Goal: Communication & Community: Share content

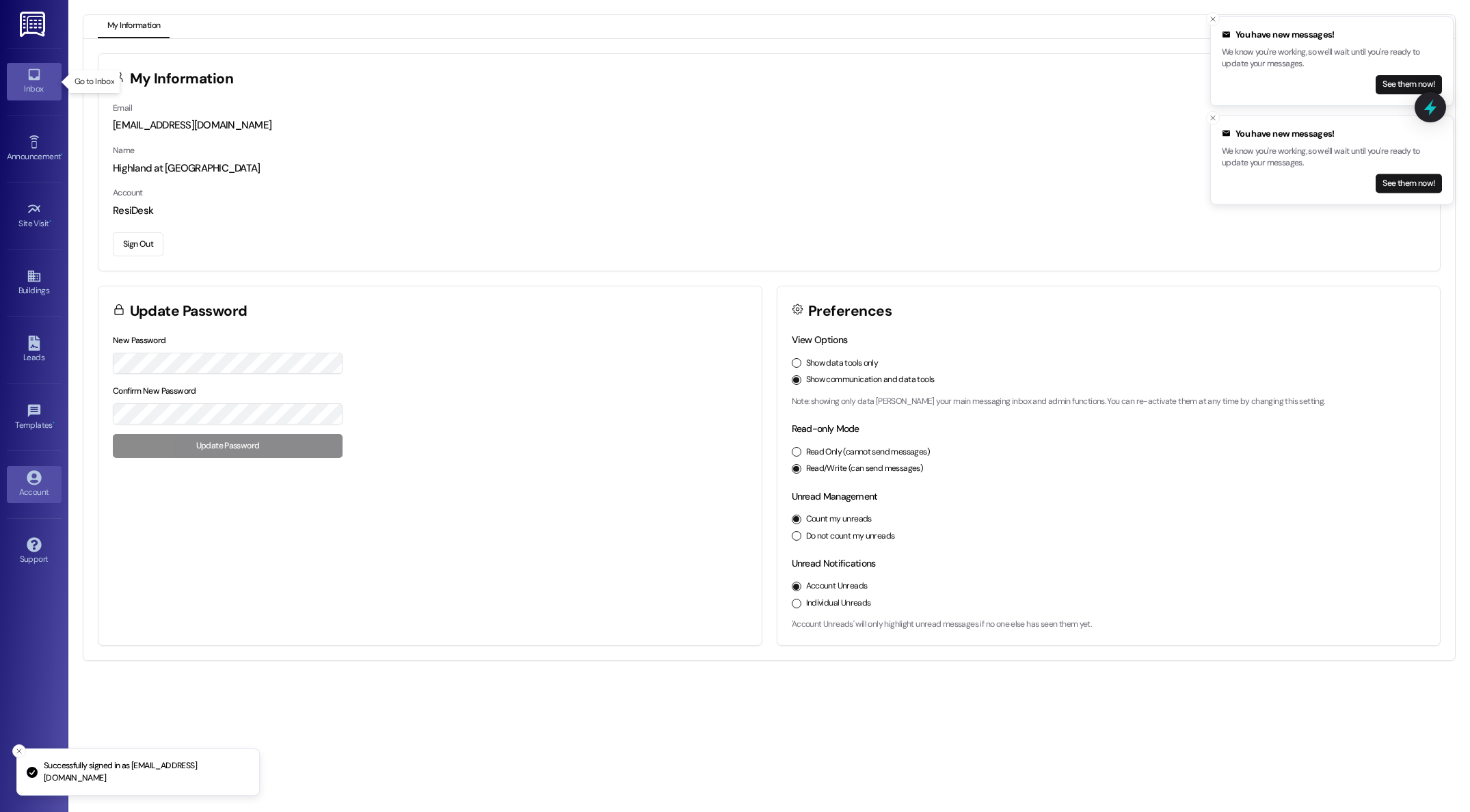
click at [35, 73] on icon at bounding box center [34, 74] width 15 height 15
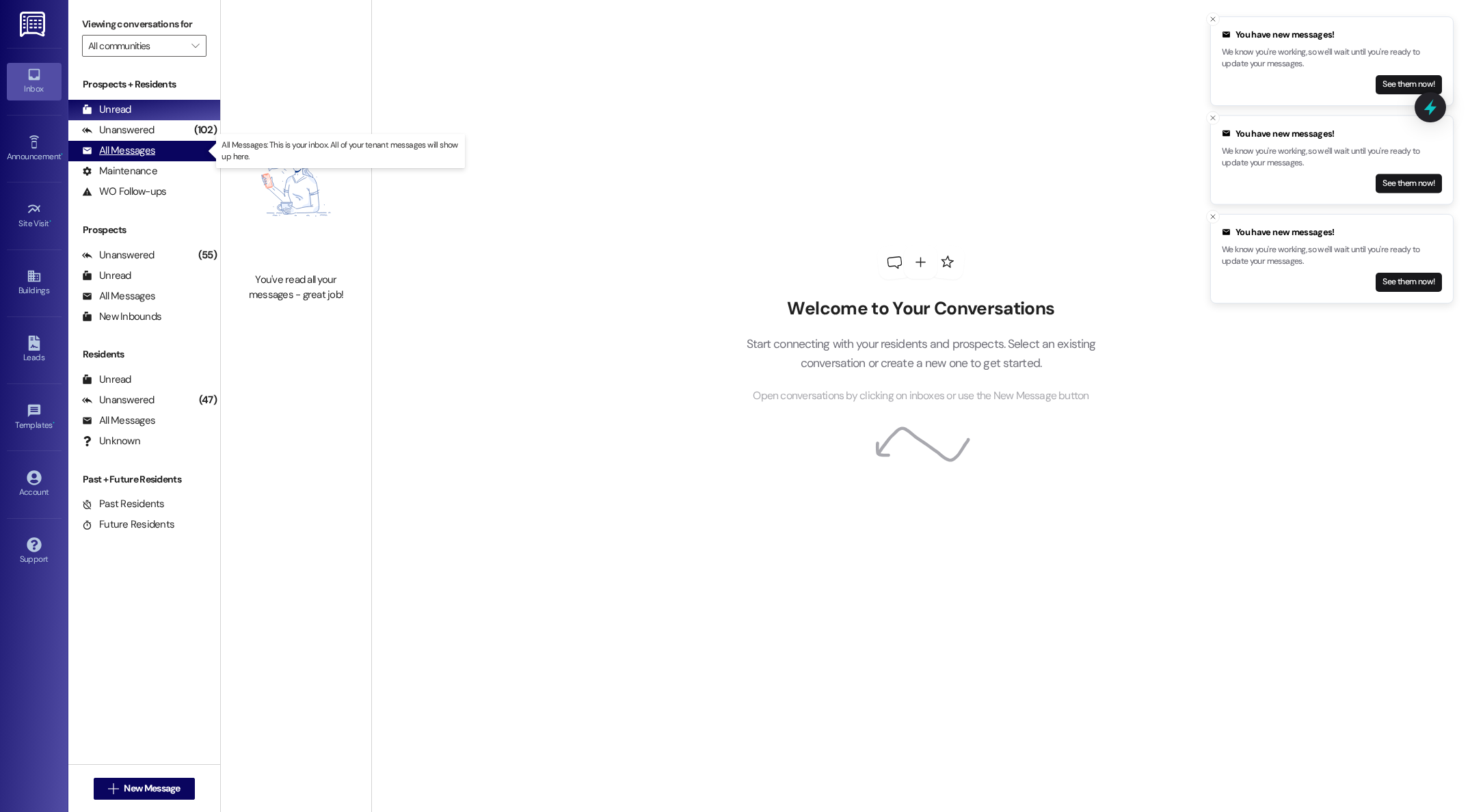
click at [126, 149] on div "All Messages" at bounding box center [118, 150] width 73 height 14
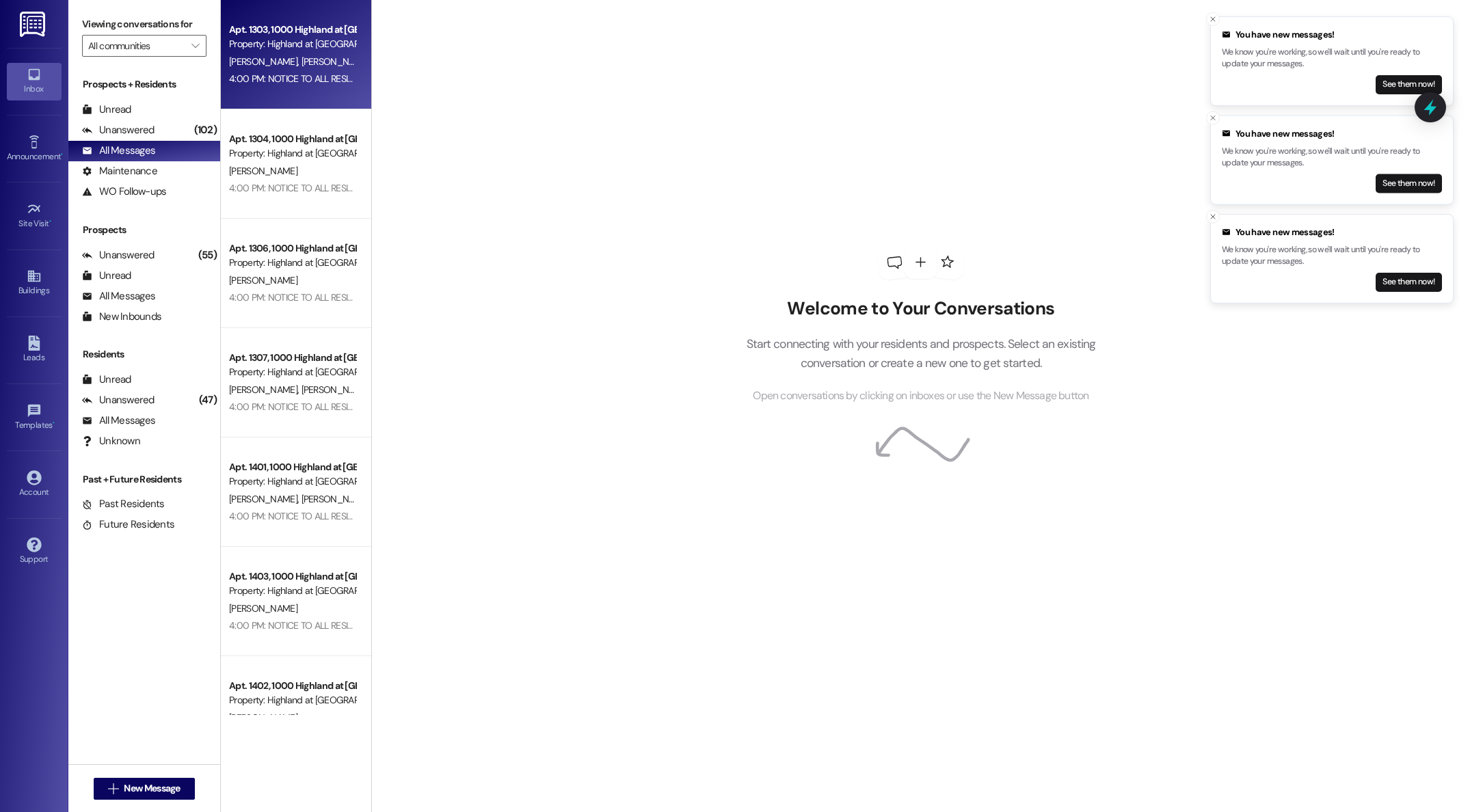
click at [272, 69] on div "[PERSON_NAME] [PERSON_NAME]" at bounding box center [292, 62] width 129 height 17
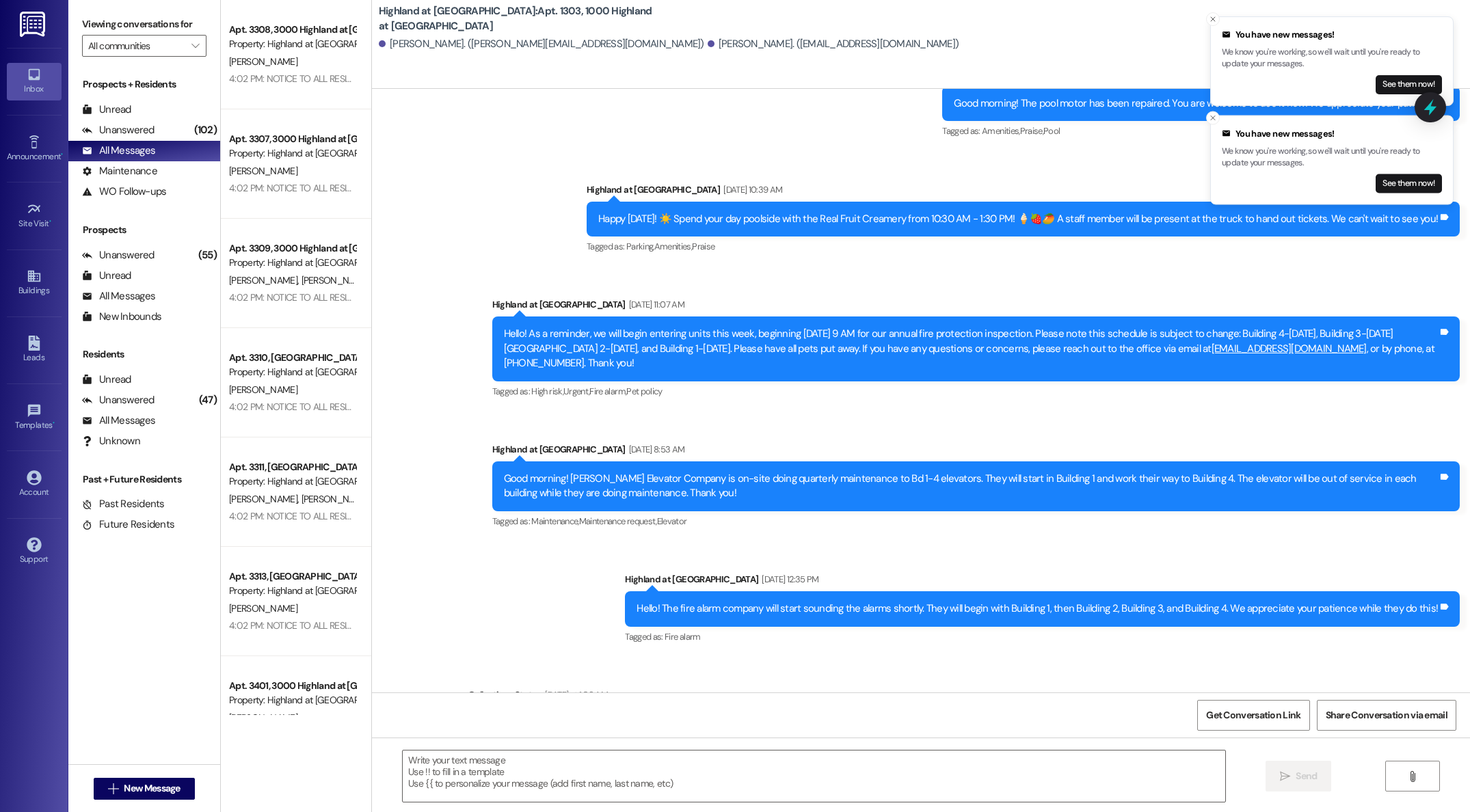
scroll to position [3931, 0]
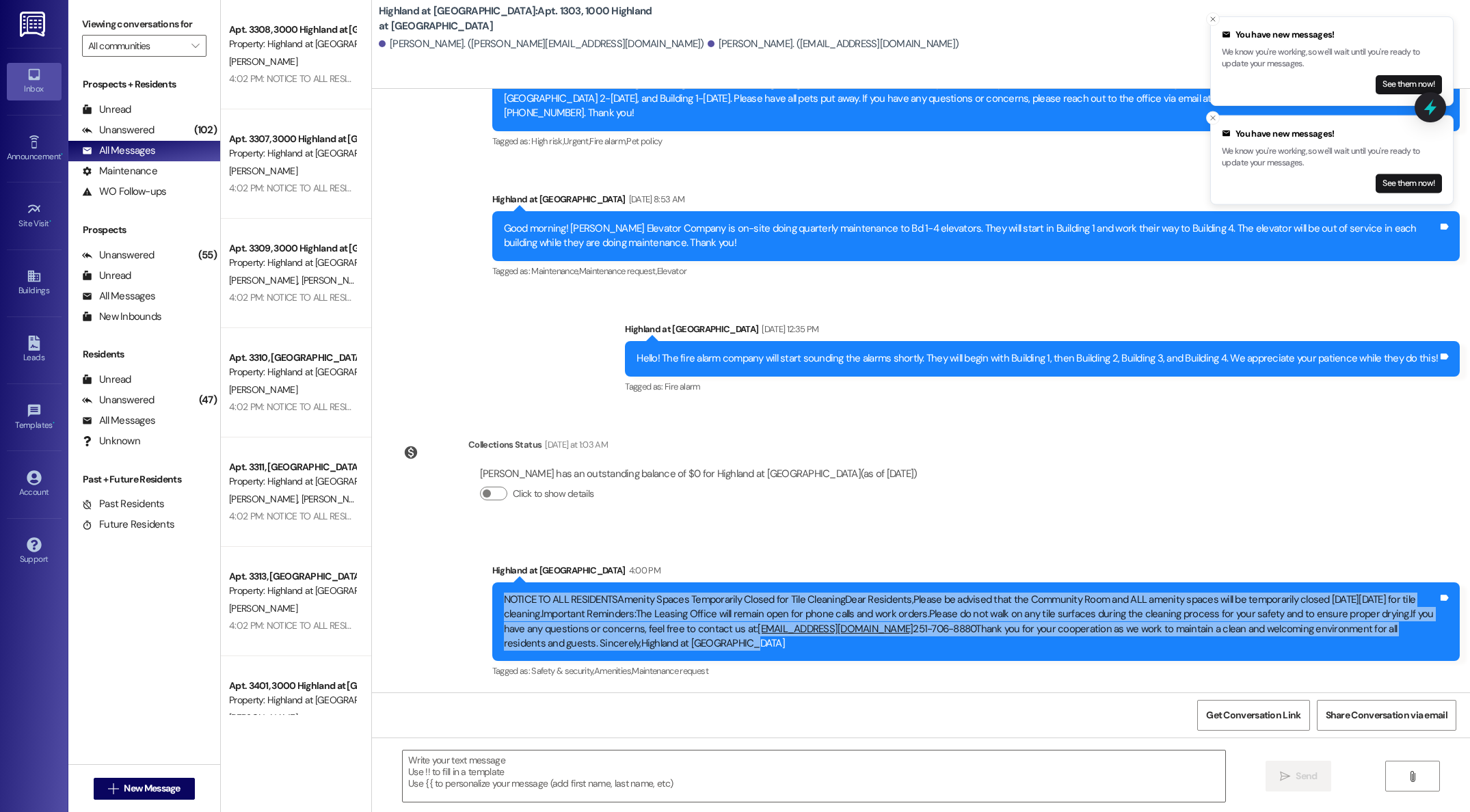
drag, startPoint x: 660, startPoint y: 645, endPoint x: 488, endPoint y: 597, distance: 178.6
click at [493, 597] on div "NOTICE TO ALL RESIDENTSAmenity Spaces Temporarily Closed for Tile CleaningDear …" at bounding box center [976, 622] width 967 height 79
copy div "NOTICE TO ALL RESIDENTSAmenity Spaces Temporarily Closed for Tile CleaningDear …"
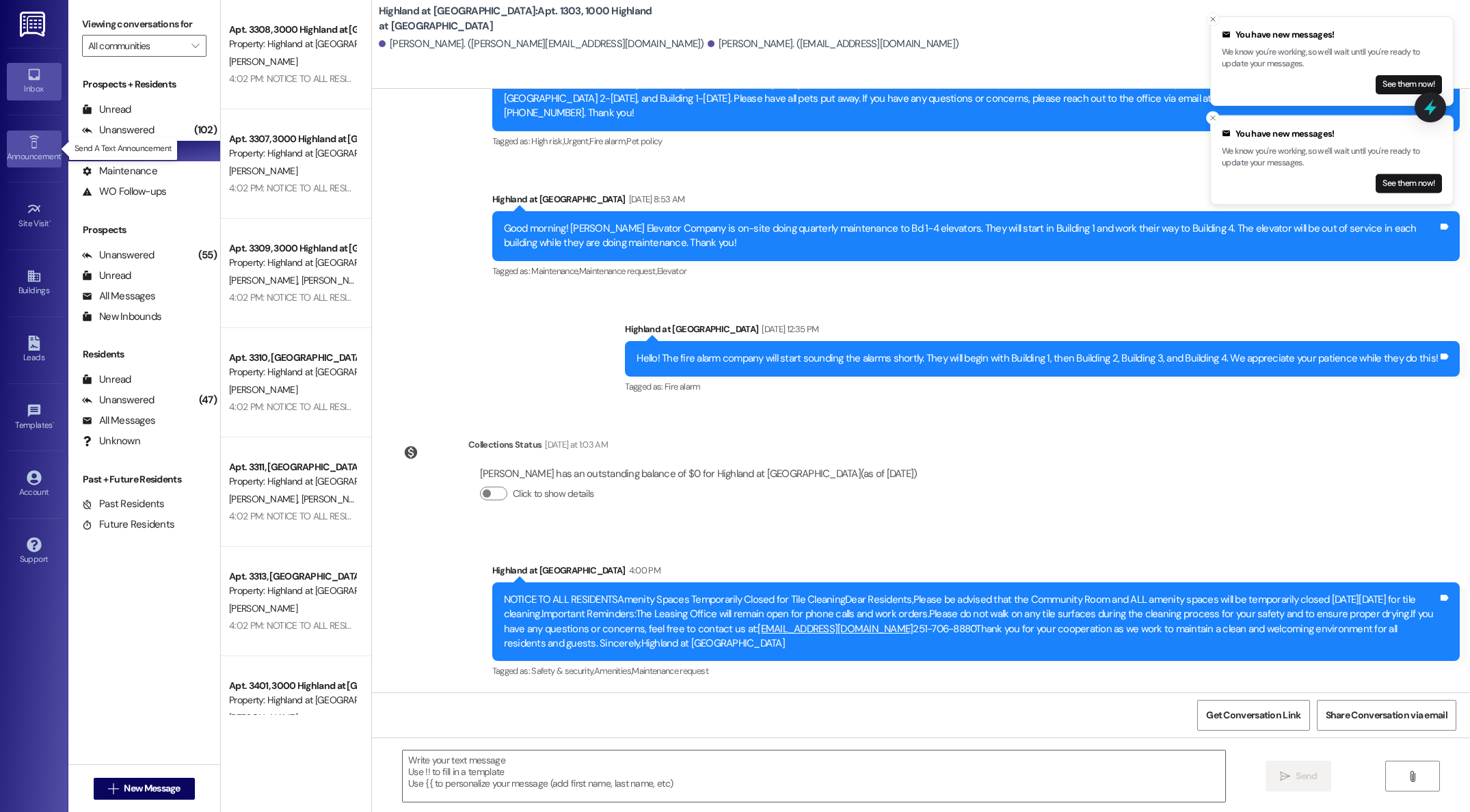
click at [24, 142] on link "Announcement •" at bounding box center [34, 149] width 55 height 37
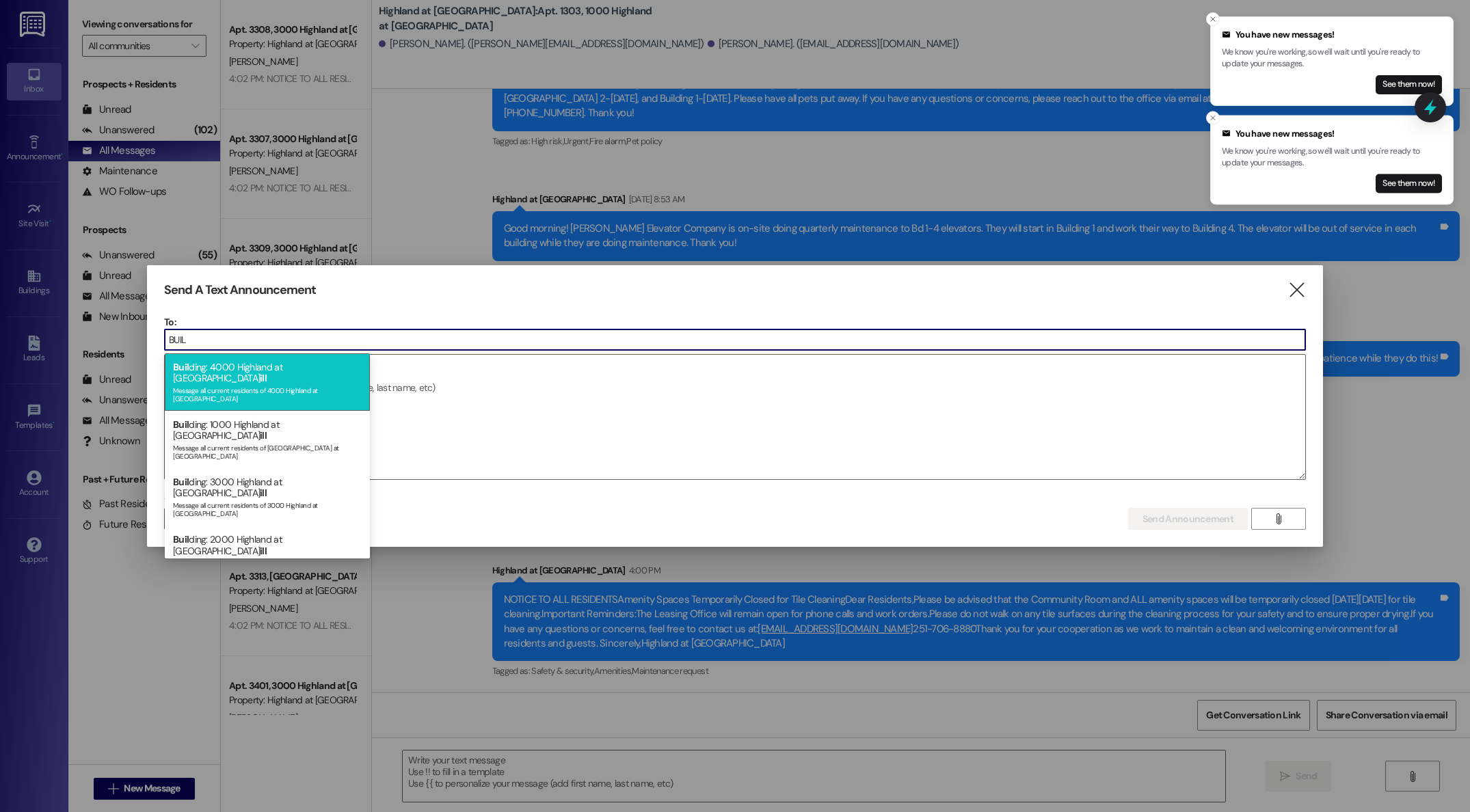
type input "BUIL"
click at [237, 371] on div "Buil ding: 4000 Highland at [GEOGRAPHIC_DATA] ill Message all current residents…" at bounding box center [267, 381] width 205 height 57
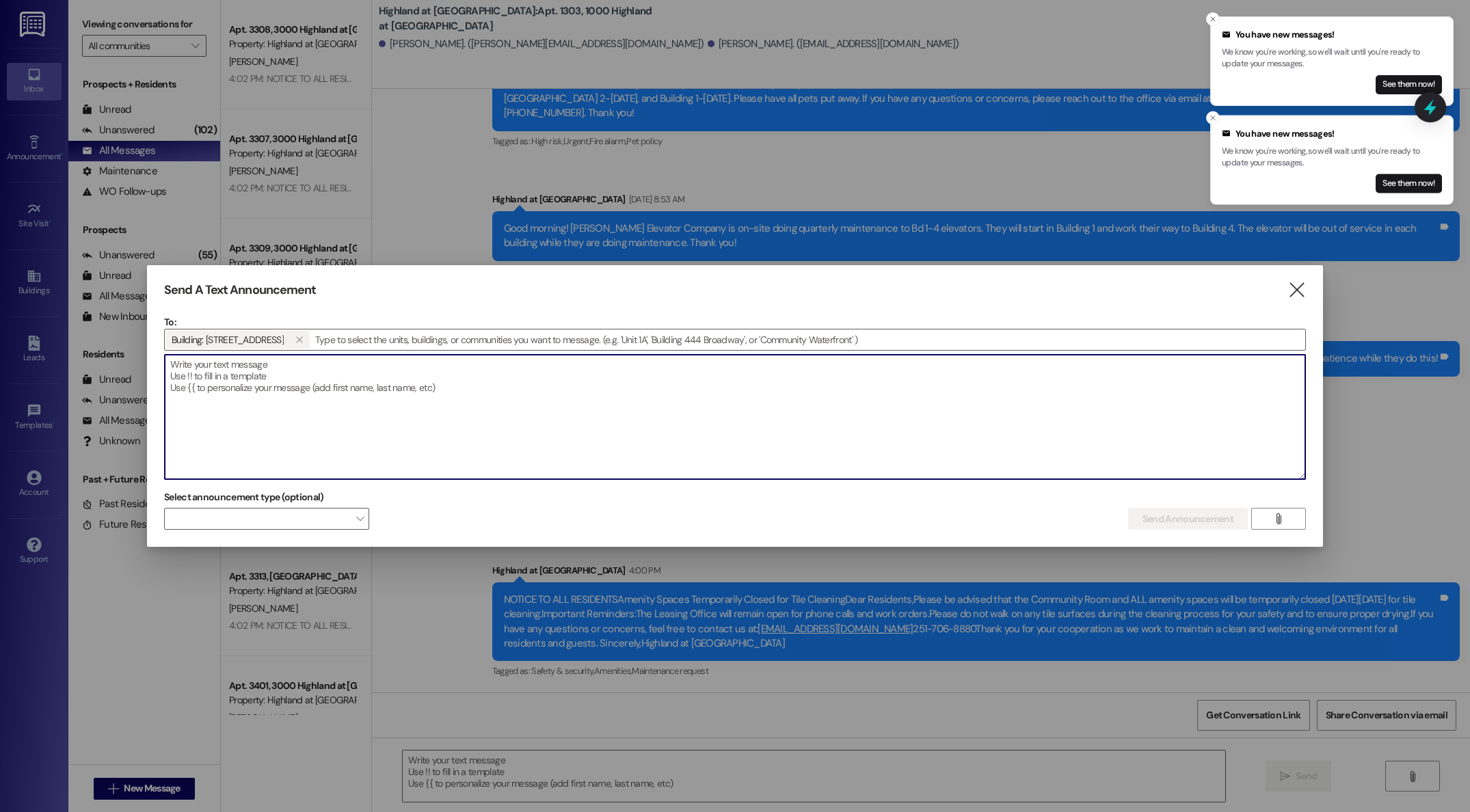
click at [288, 372] on textarea at bounding box center [735, 417] width 1140 height 125
paste textarea "NOTICE TO ALL RESIDENTSAmenity Spaces Temporarily Closed for Tile CleaningDear …"
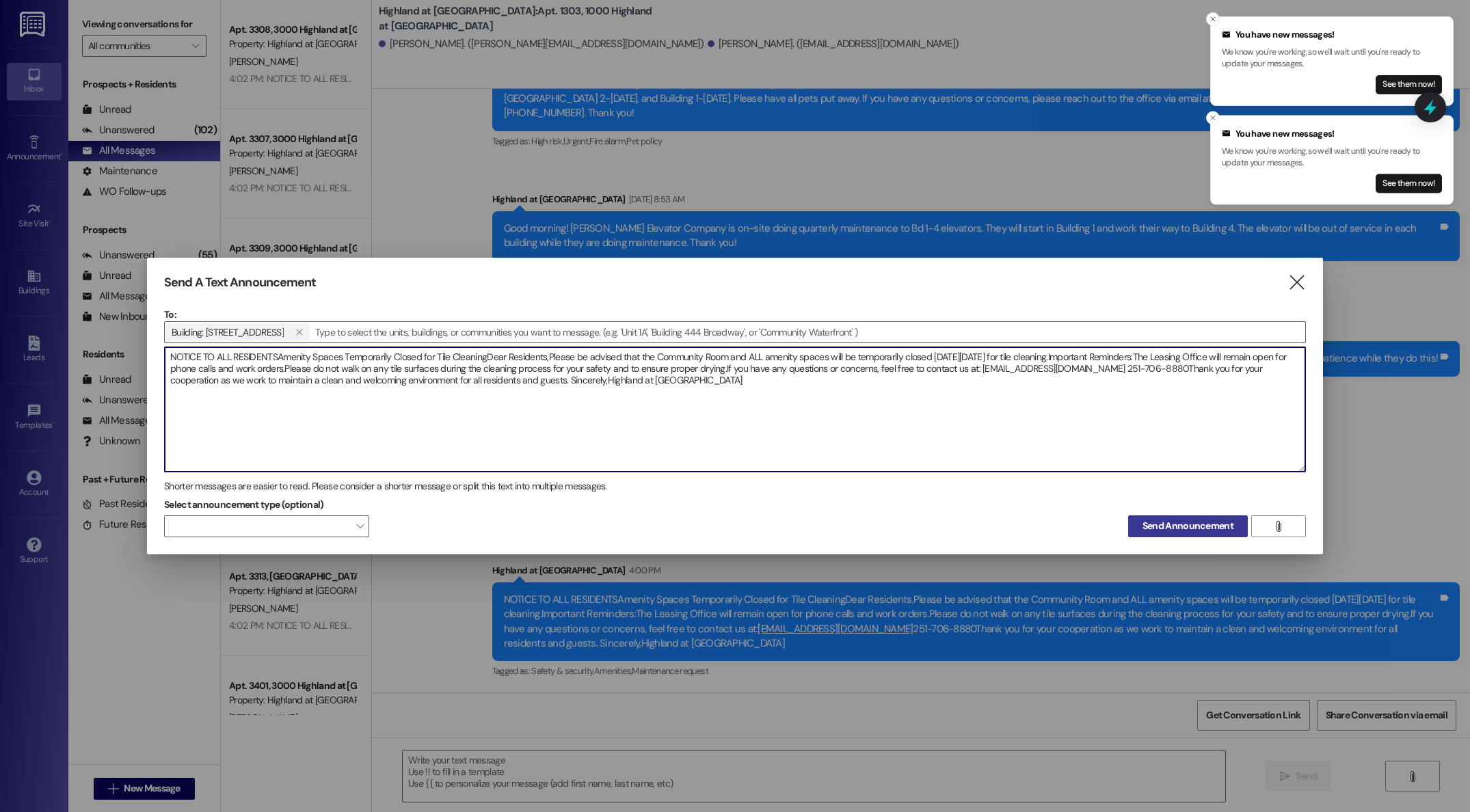
type textarea "NOTICE TO ALL RESIDENTSAmenity Spaces Temporarily Closed for Tile CleaningDear …"
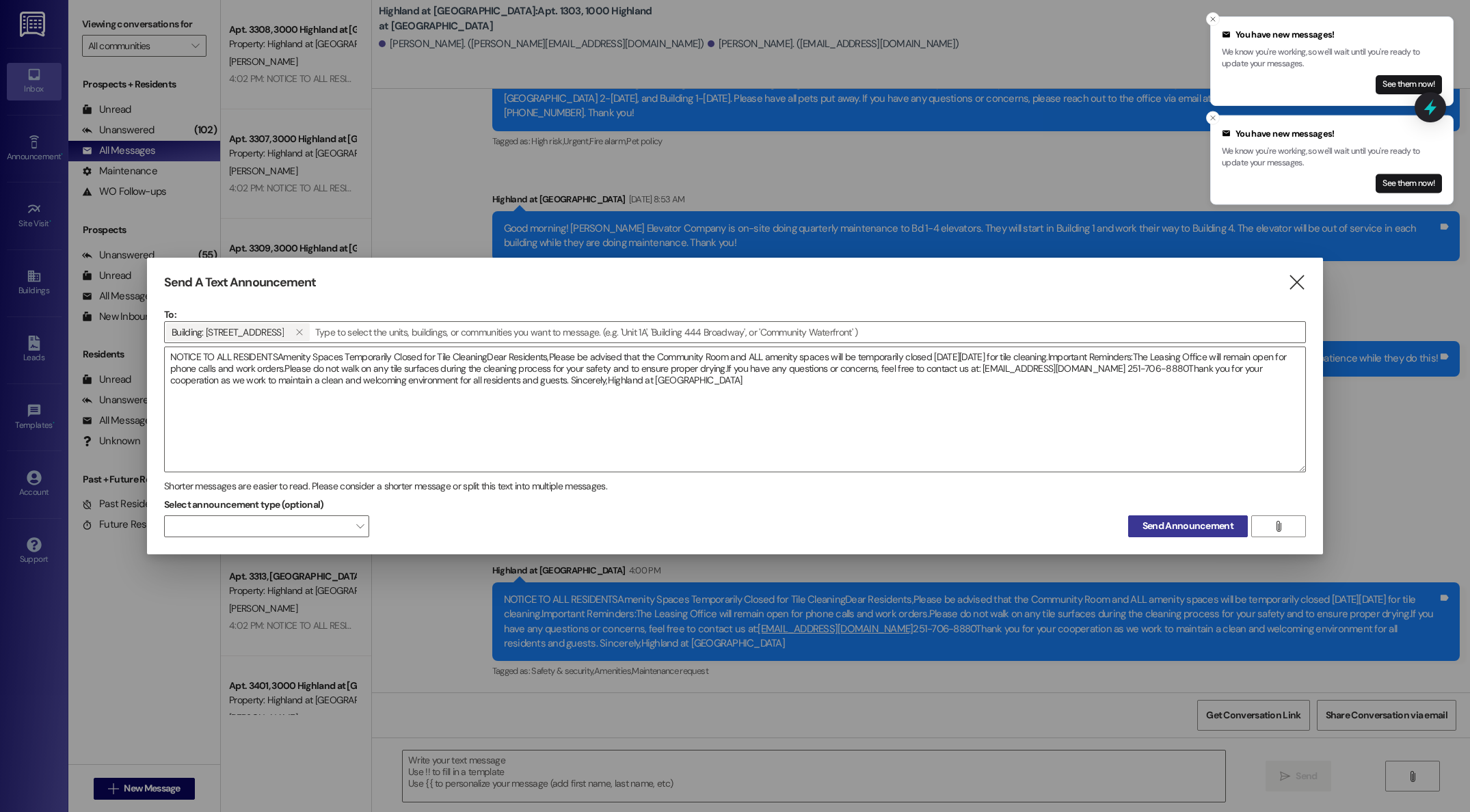
click at [1211, 531] on span "Send Announcement" at bounding box center [1188, 526] width 91 height 14
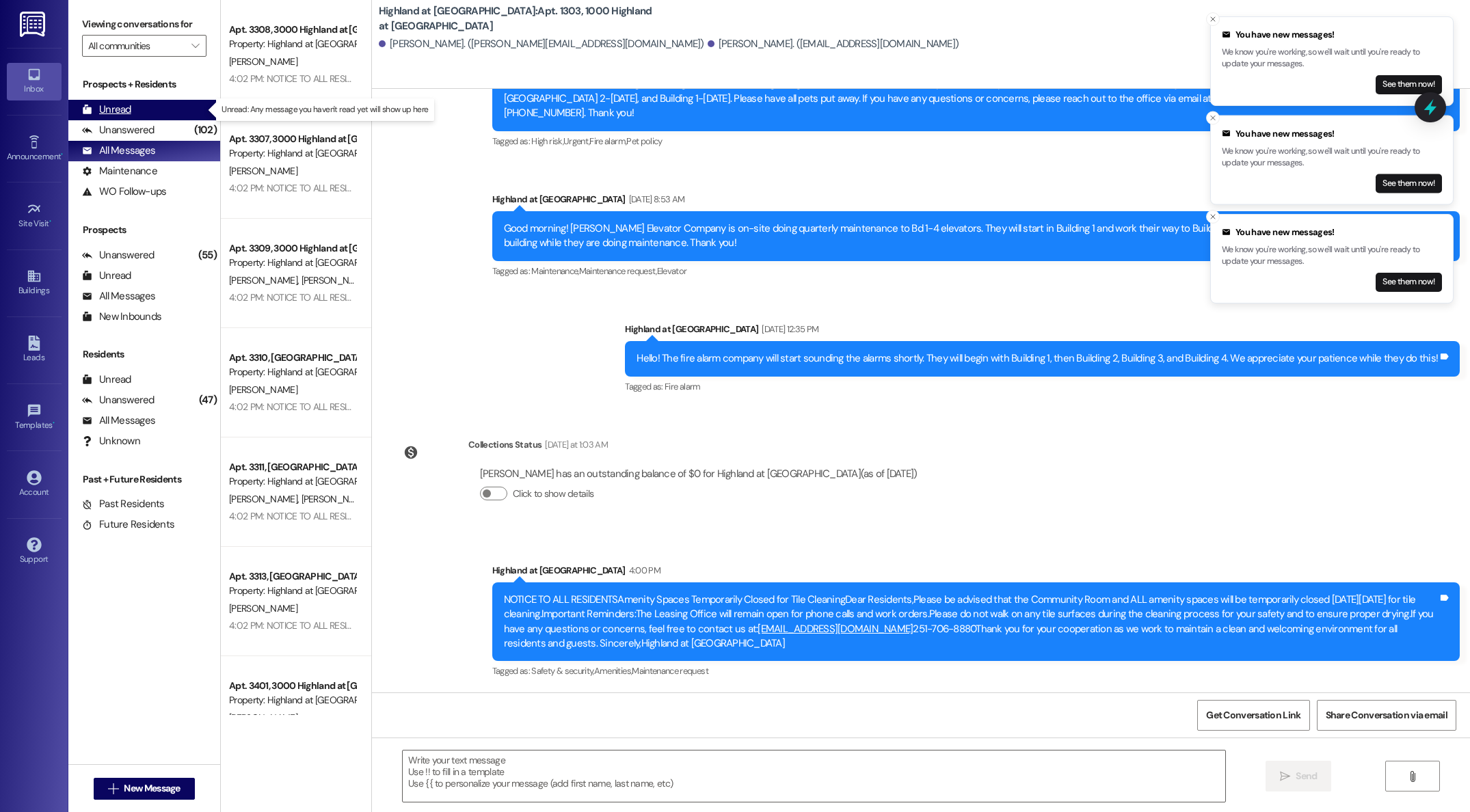
click at [117, 110] on div "Unread" at bounding box center [107, 110] width 49 height 14
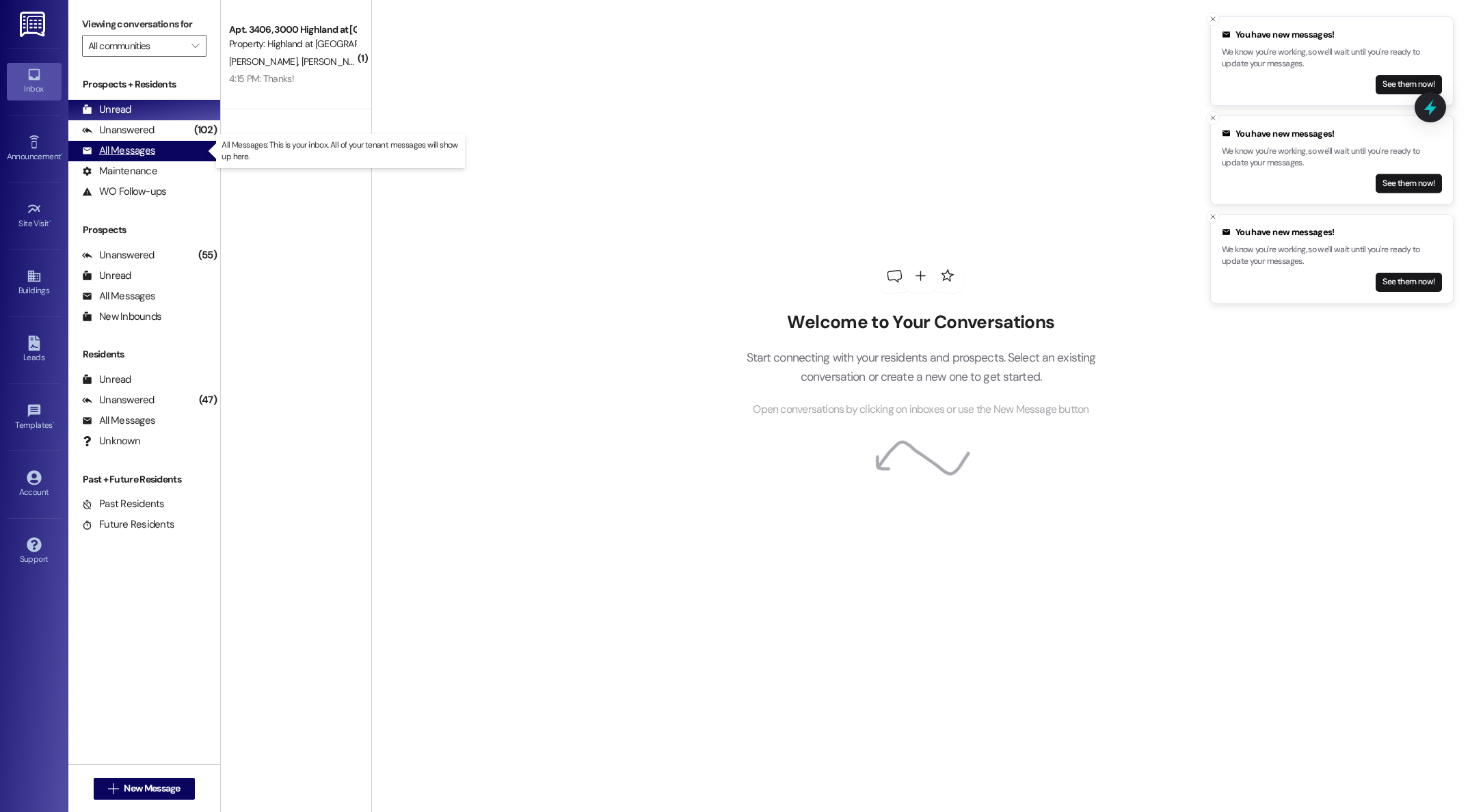
click at [118, 154] on div "All Messages" at bounding box center [118, 150] width 73 height 14
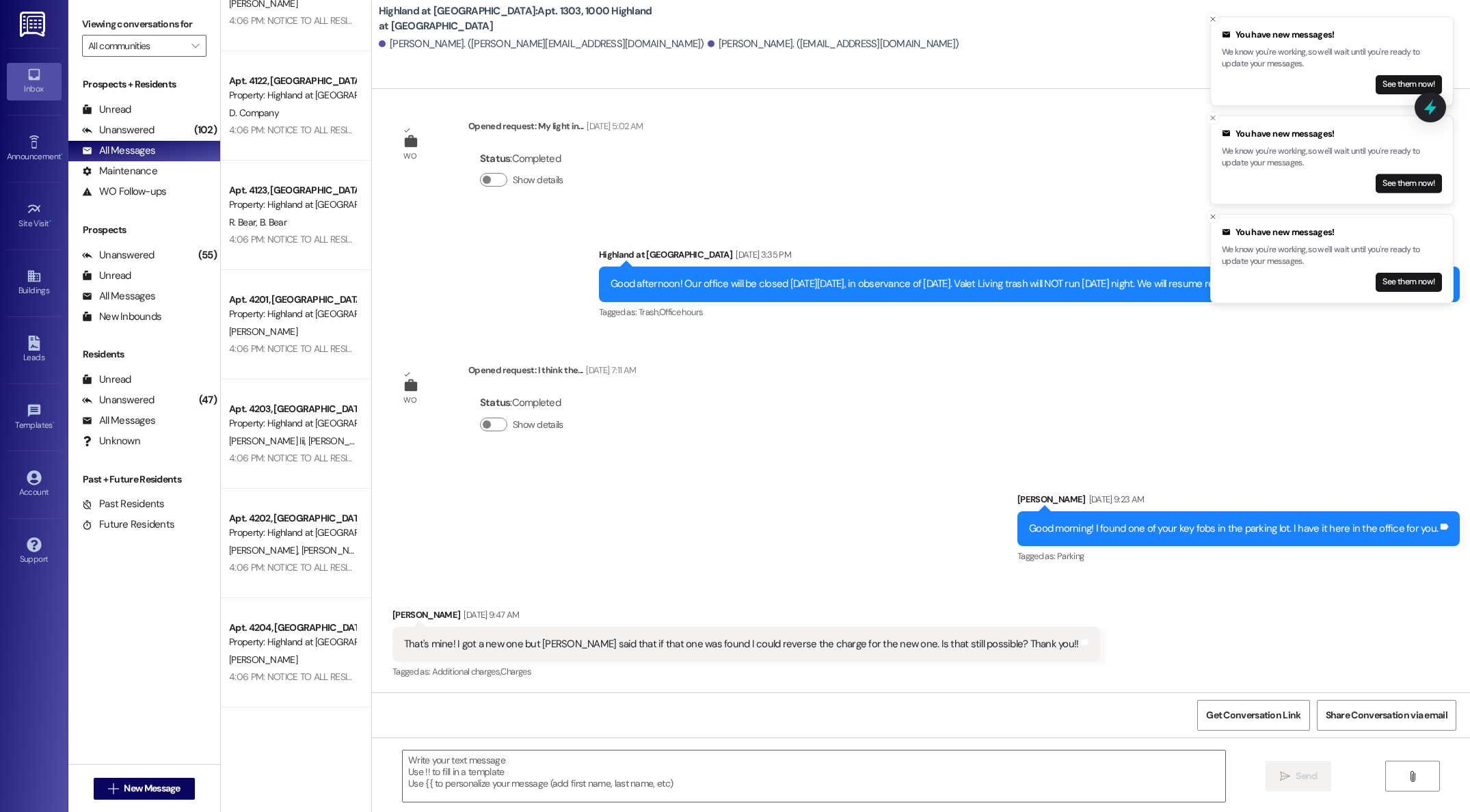
scroll to position [4755, 0]
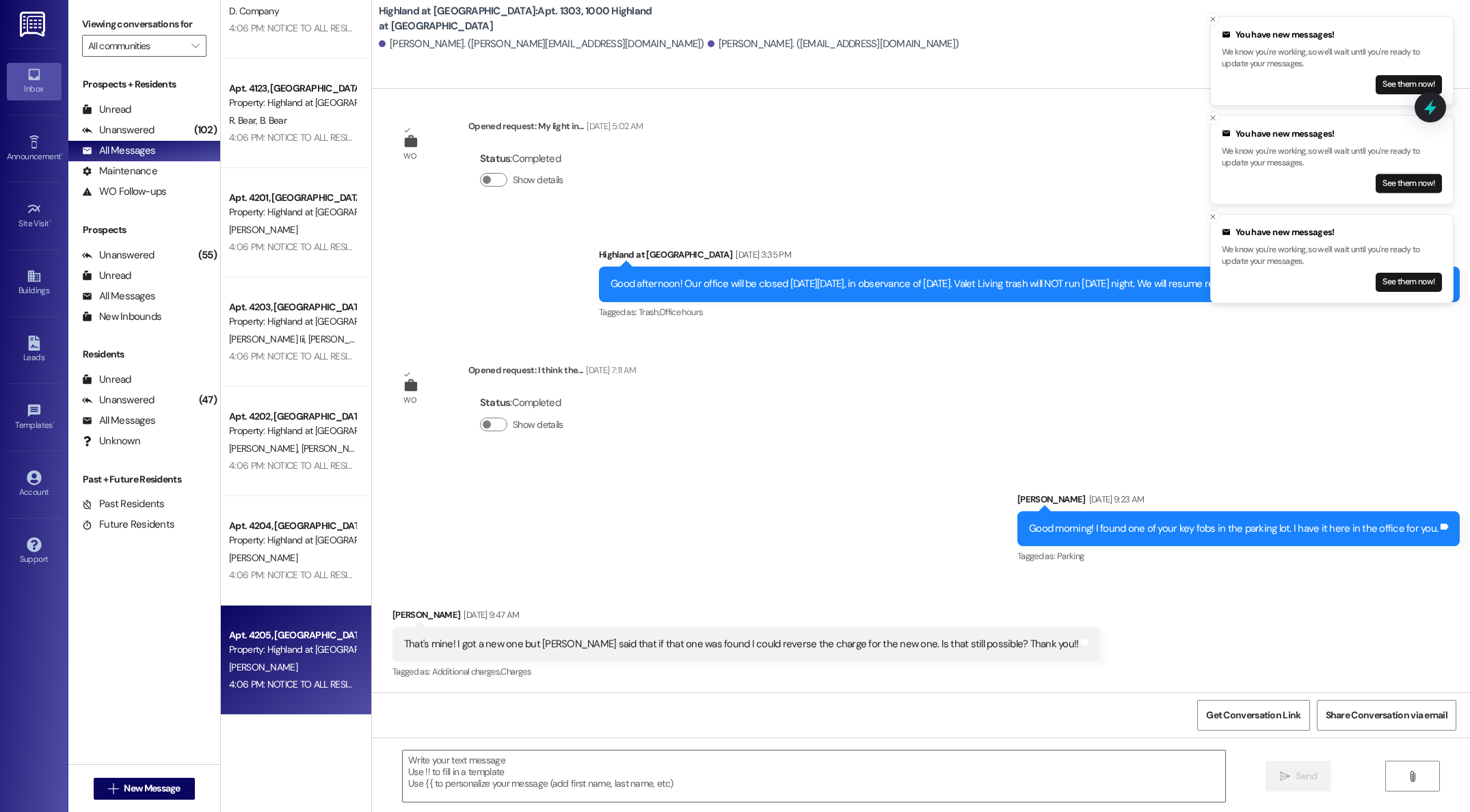
click at [264, 677] on div "4:06 PM: NOTICE TO ALL RESIDENTSAmenity Spaces Temporarily Closed for Tile Clea…" at bounding box center [292, 684] width 129 height 17
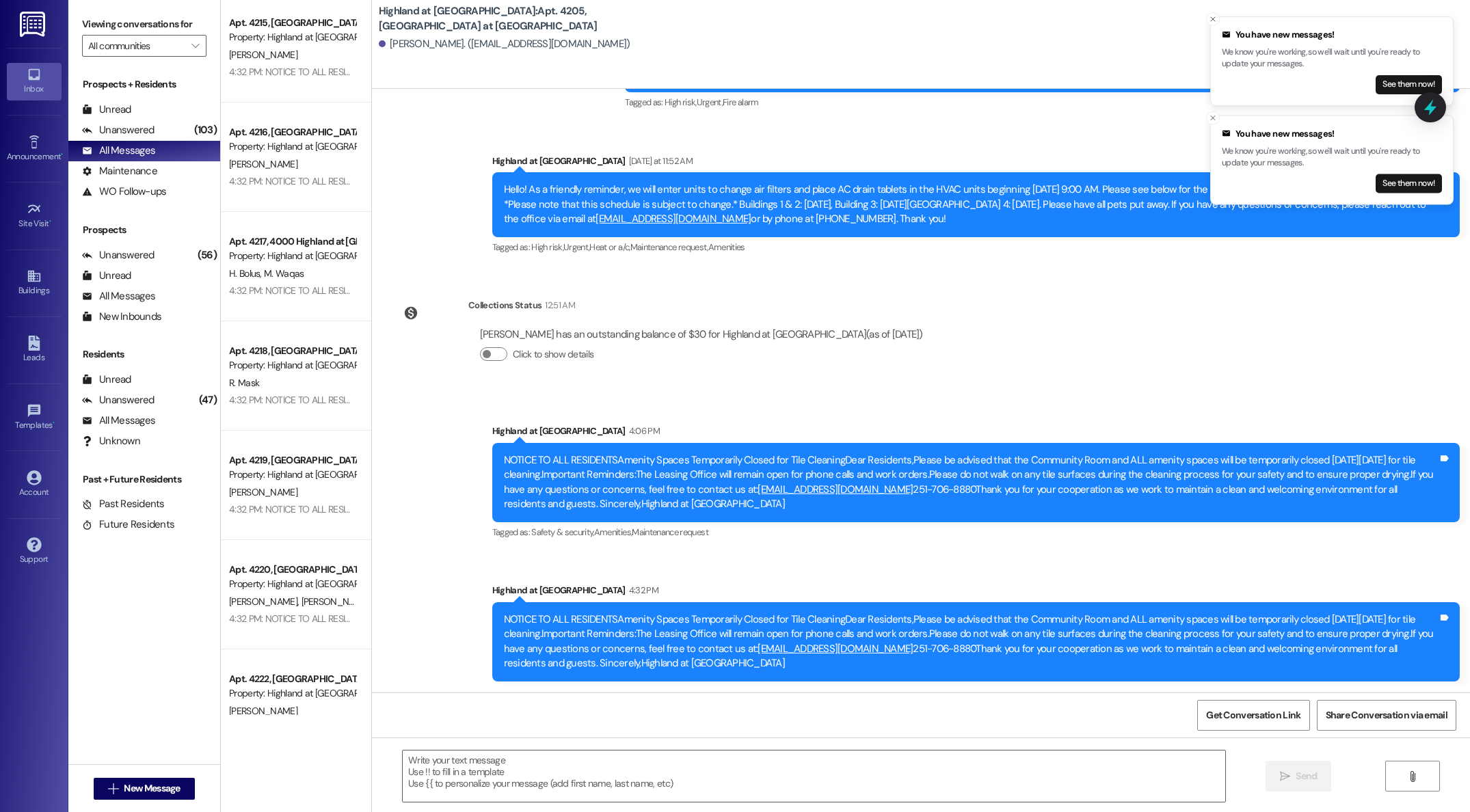
scroll to position [0, 0]
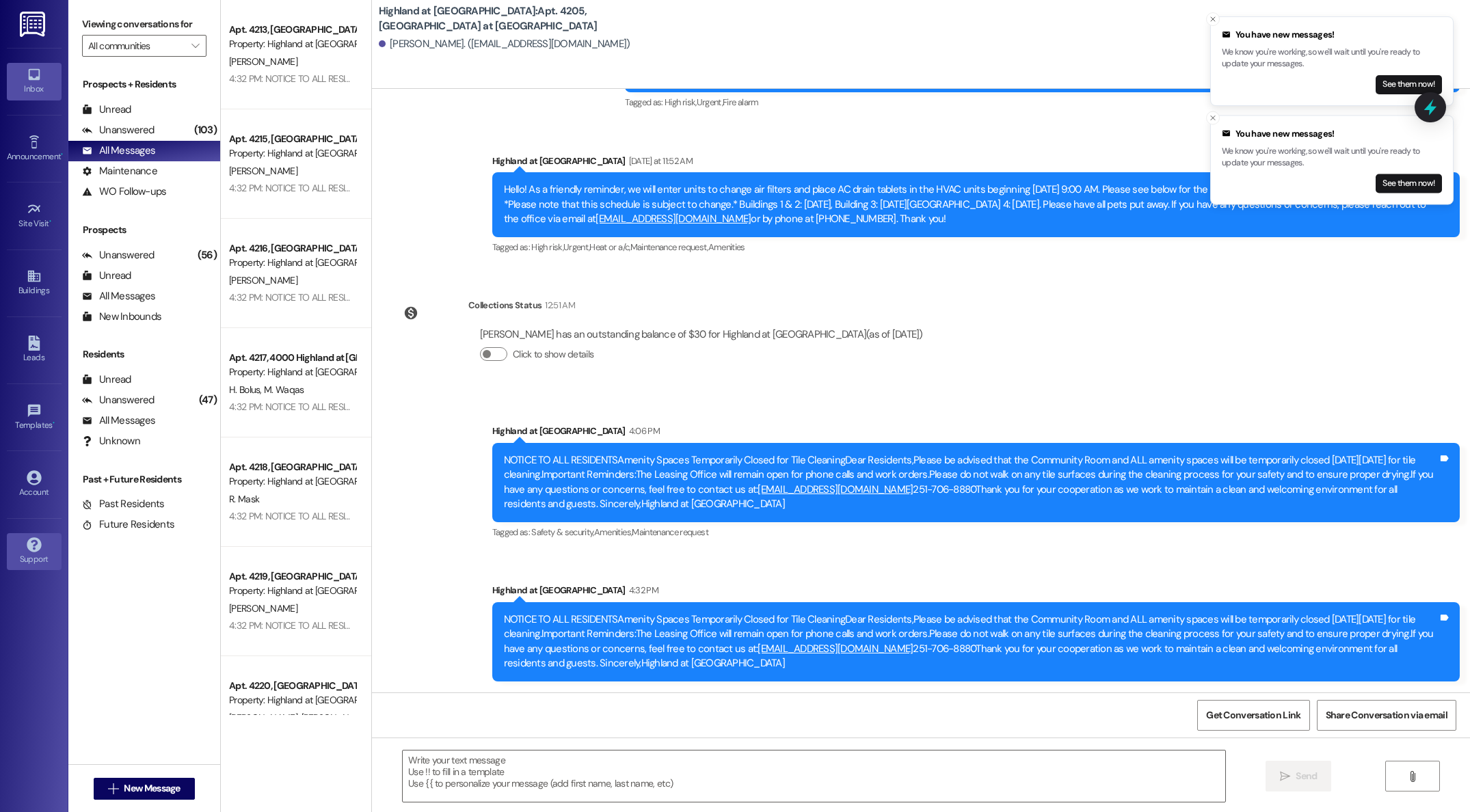
click at [35, 554] on div "Support" at bounding box center [34, 558] width 68 height 13
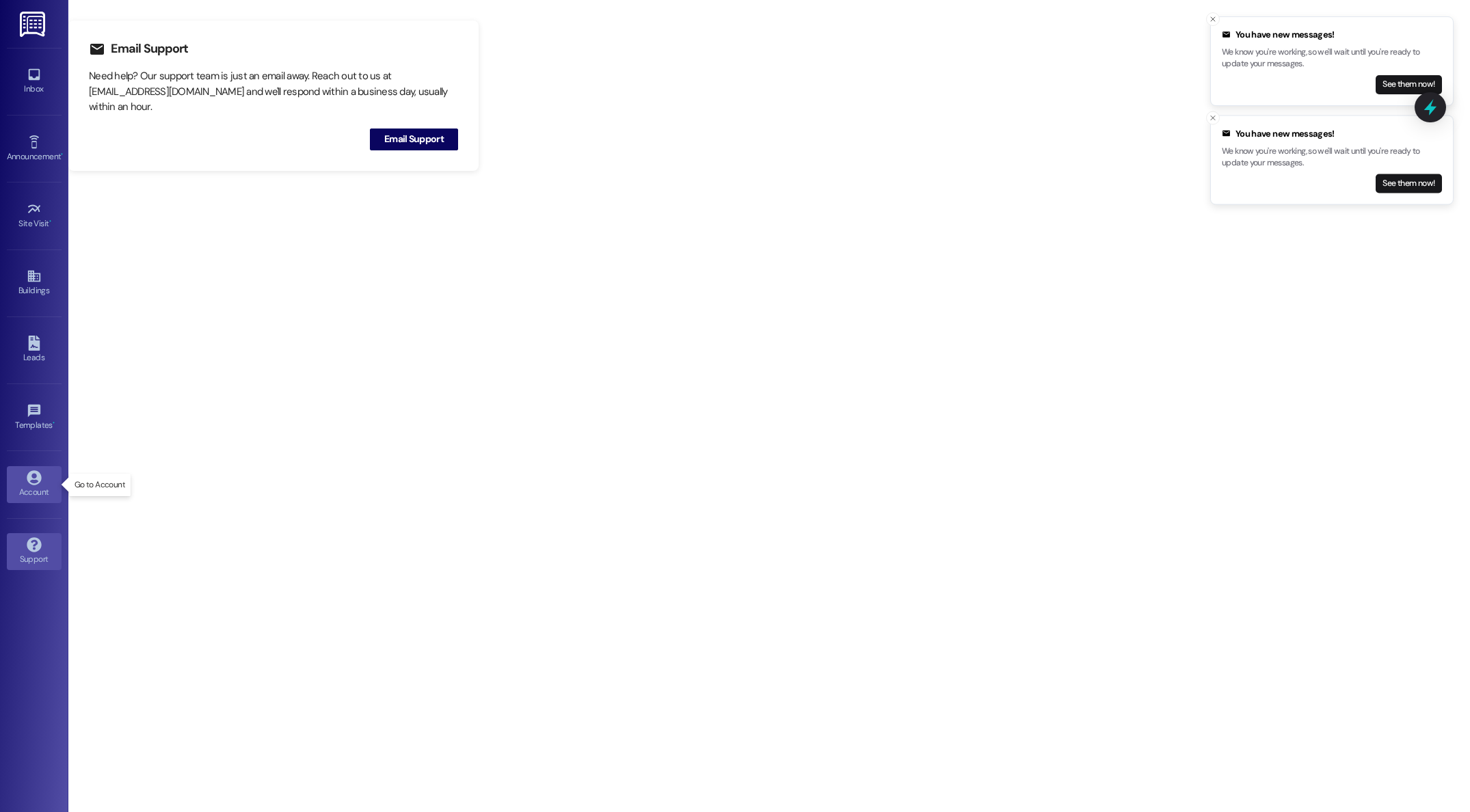
click at [31, 485] on div "Account" at bounding box center [34, 492] width 68 height 13
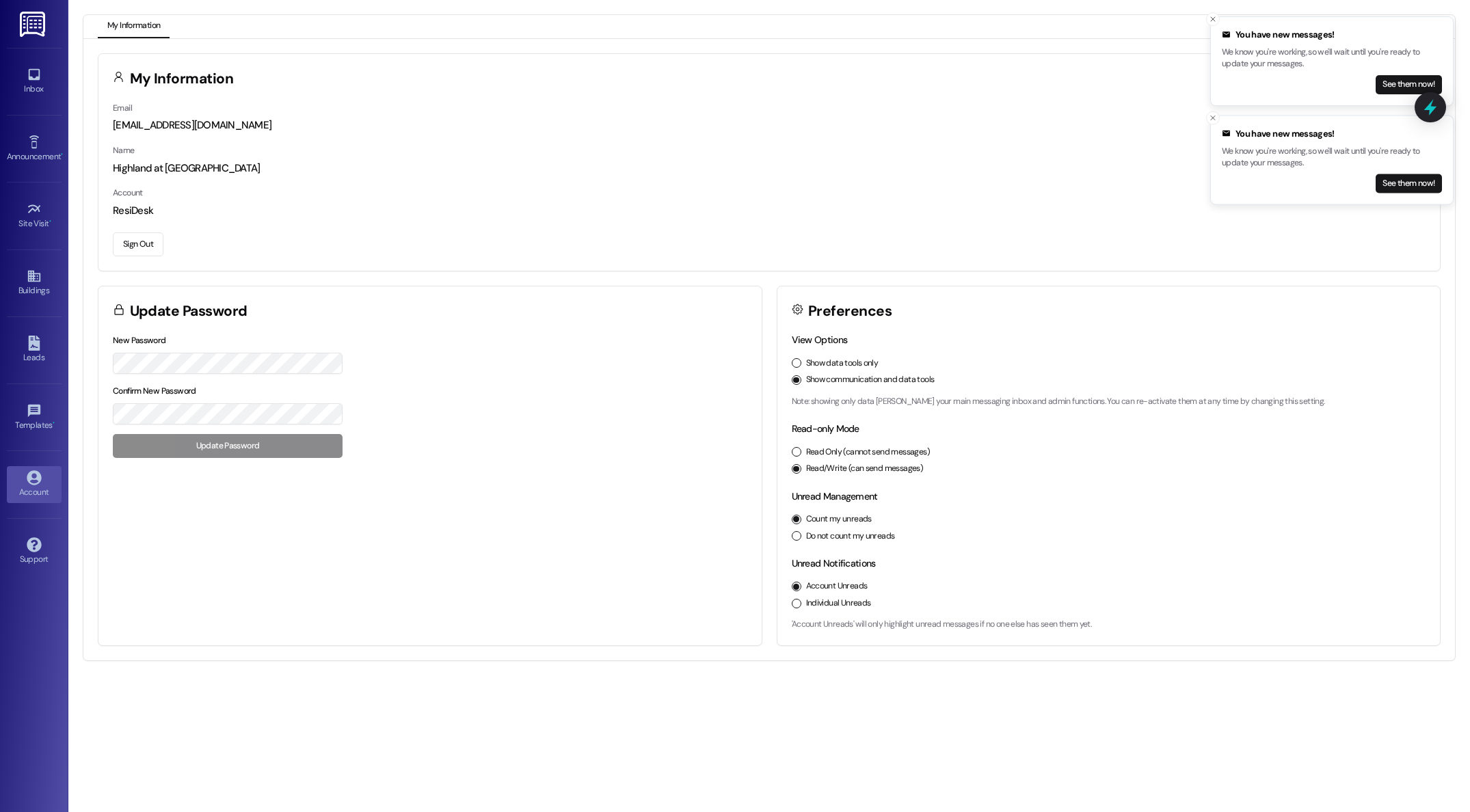
click at [143, 243] on button "Sign Out" at bounding box center [138, 244] width 51 height 24
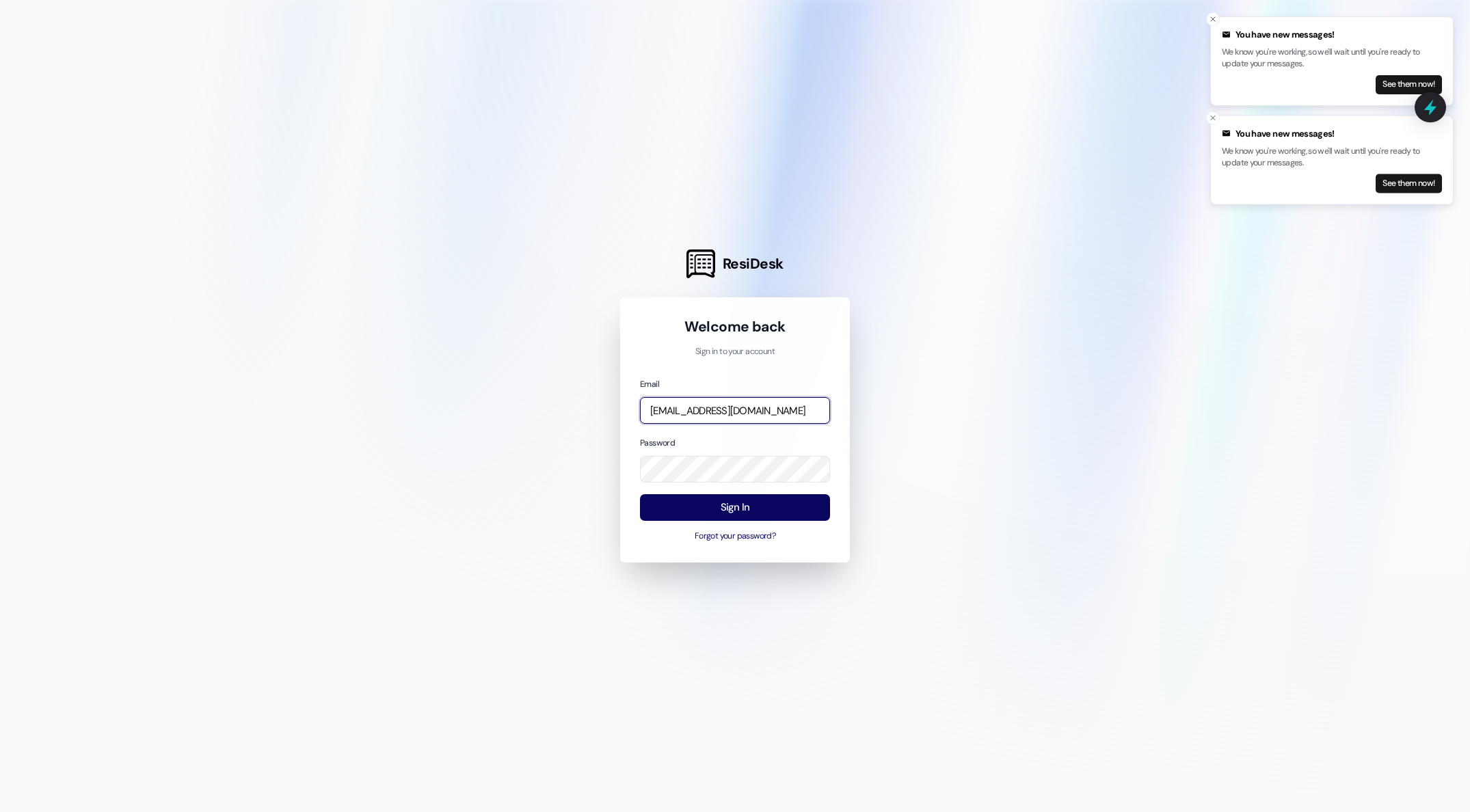
click at [778, 410] on input "[EMAIL_ADDRESS][DOMAIN_NAME]" at bounding box center [735, 410] width 190 height 27
type input "[PERSON_NAME][EMAIL_ADDRESS][PERSON_NAME][DOMAIN_NAME]"
click at [710, 514] on button "Sign In" at bounding box center [735, 507] width 190 height 27
